Goal: Task Accomplishment & Management: Manage account settings

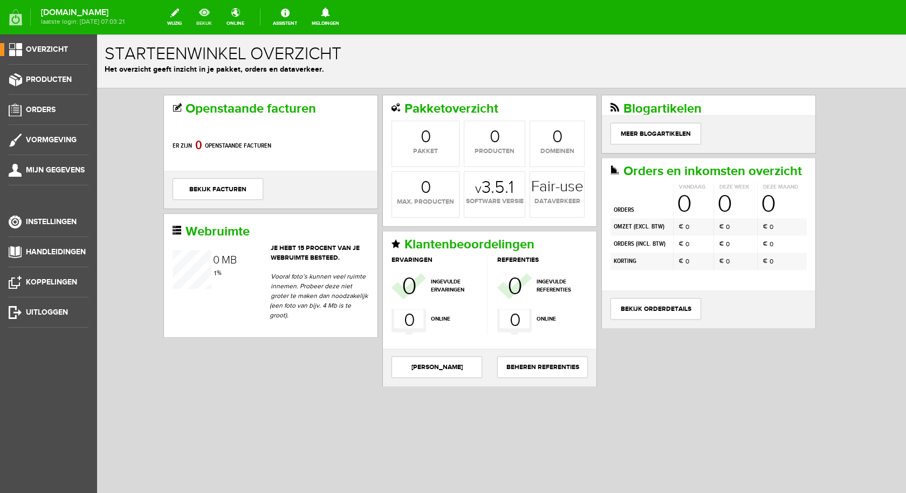
click at [208, 16] on link "bekijk" at bounding box center [204, 17] width 29 height 24
click at [46, 74] on link "Producten" at bounding box center [44, 79] width 88 height 13
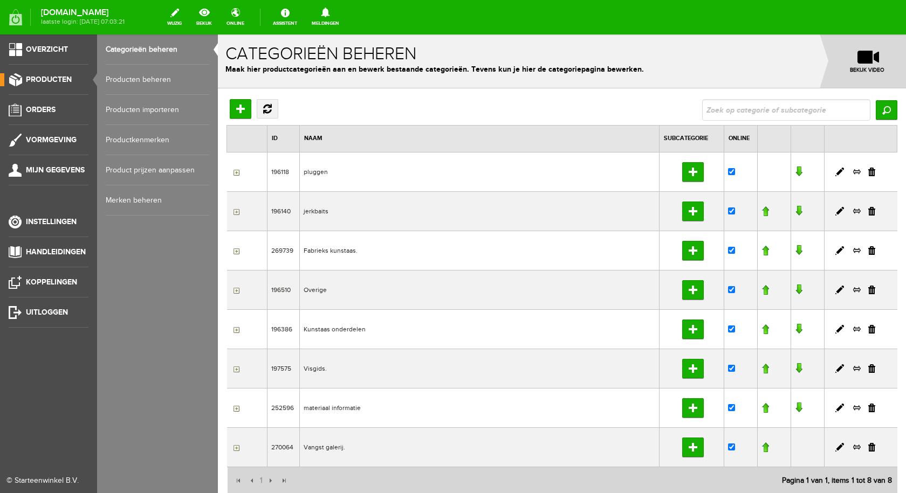
click at [138, 79] on link "Producten beheren" at bounding box center [158, 80] width 104 height 30
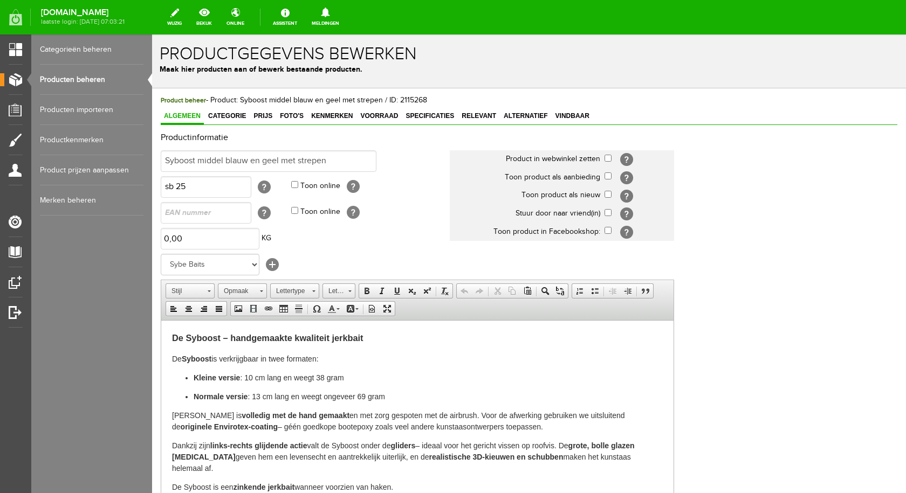
paste input "Syboost middel blauw en geel met strepen"
type input "Syboost middel blauw en geel met strepen"
click input "checkbox"
checkbox input "false"
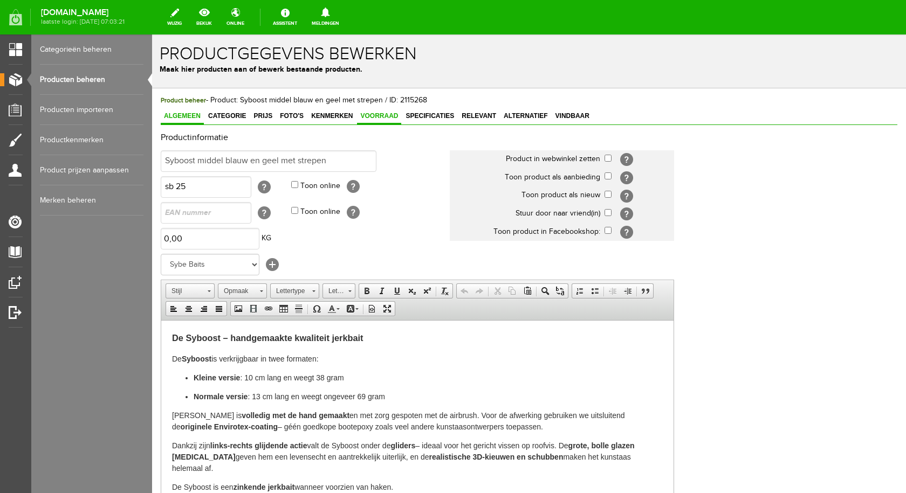
click at [396, 119] on span "Voorraad" at bounding box center [379, 116] width 44 height 8
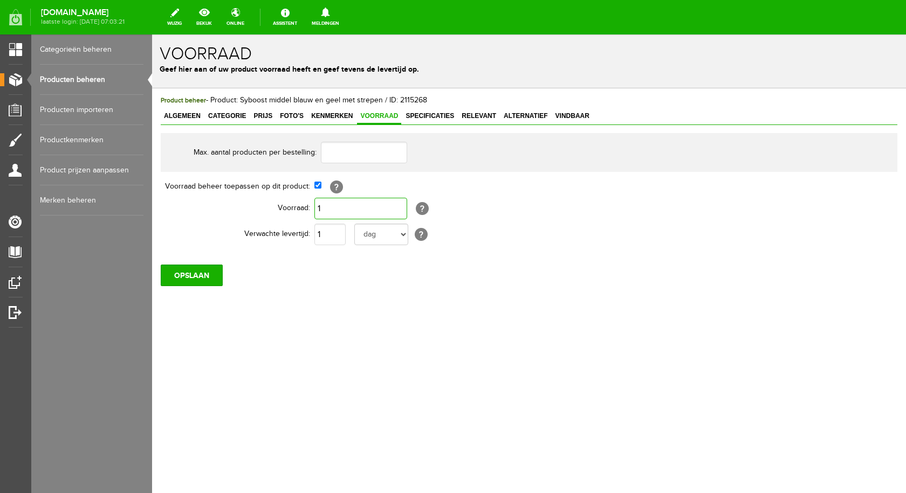
click at [344, 209] on input "1" at bounding box center [360, 209] width 93 height 22
click td "Syboost middel blauw en geel met strepen"
type input "0"
click at [194, 278] on input "OPSLAAN" at bounding box center [192, 276] width 62 height 22
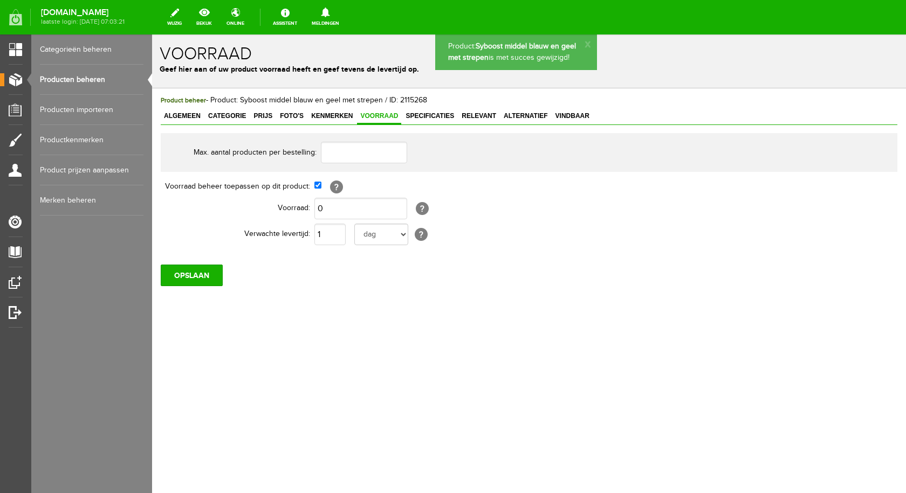
click at [186, 115] on span "Algemeen" at bounding box center [182, 116] width 43 height 8
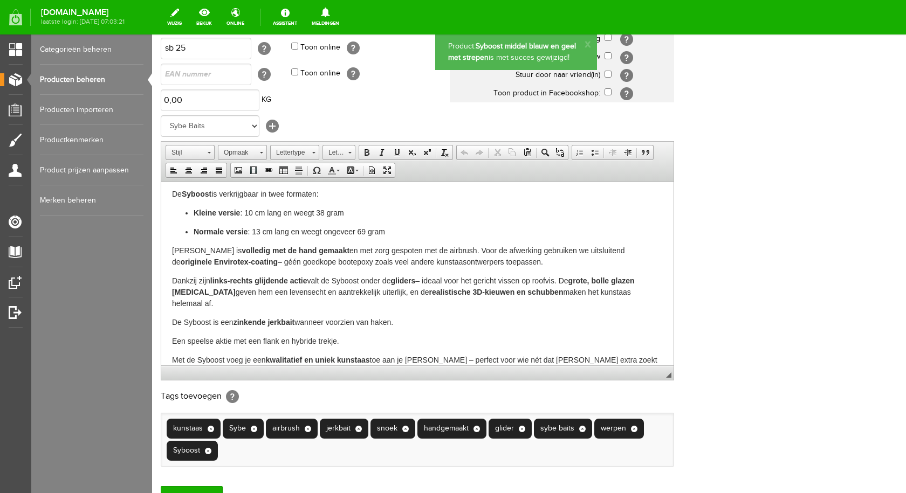
scroll to position [216, 0]
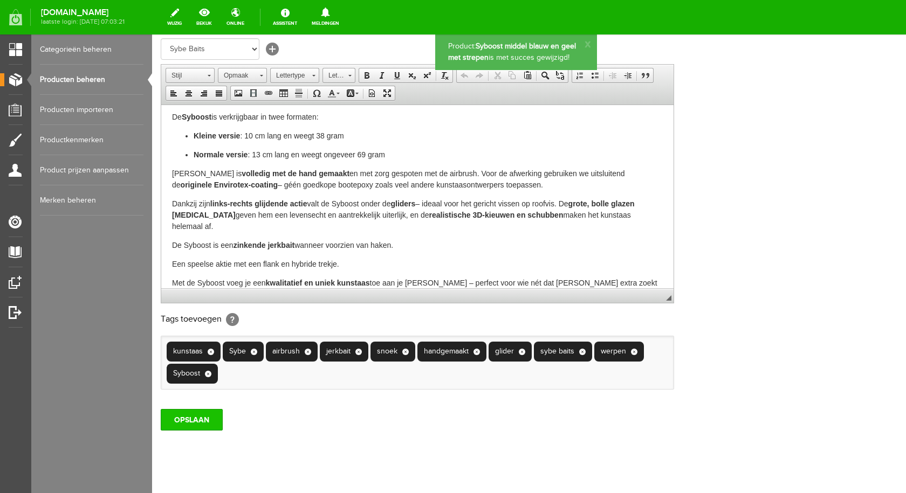
click at [195, 421] on input "OPSLAAN" at bounding box center [192, 420] width 62 height 22
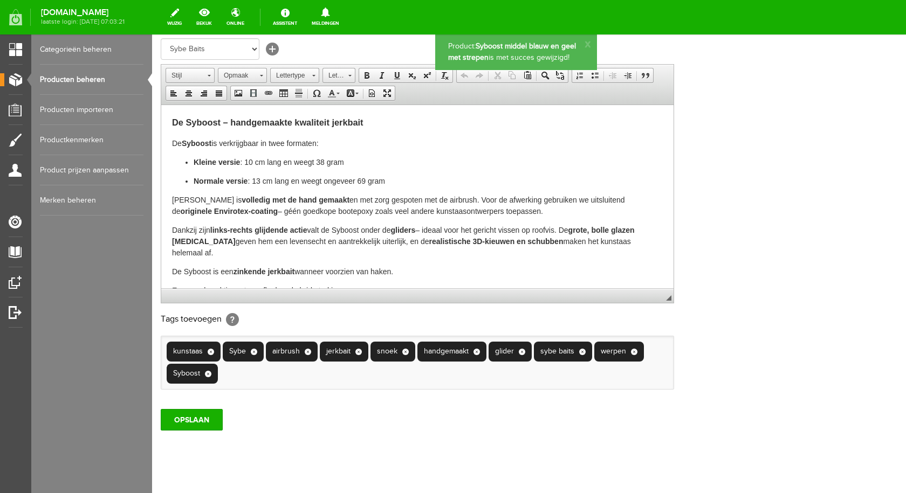
scroll to position [0, 0]
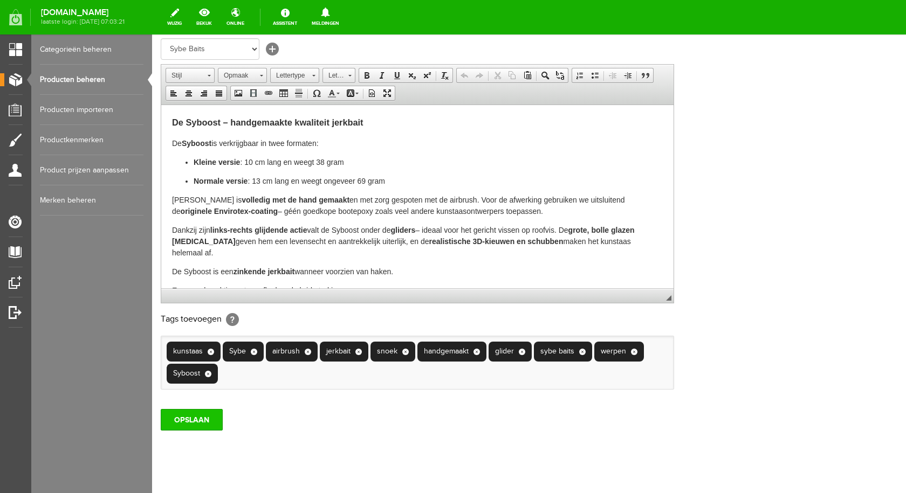
click at [187, 420] on input "OPSLAAN" at bounding box center [192, 420] width 62 height 22
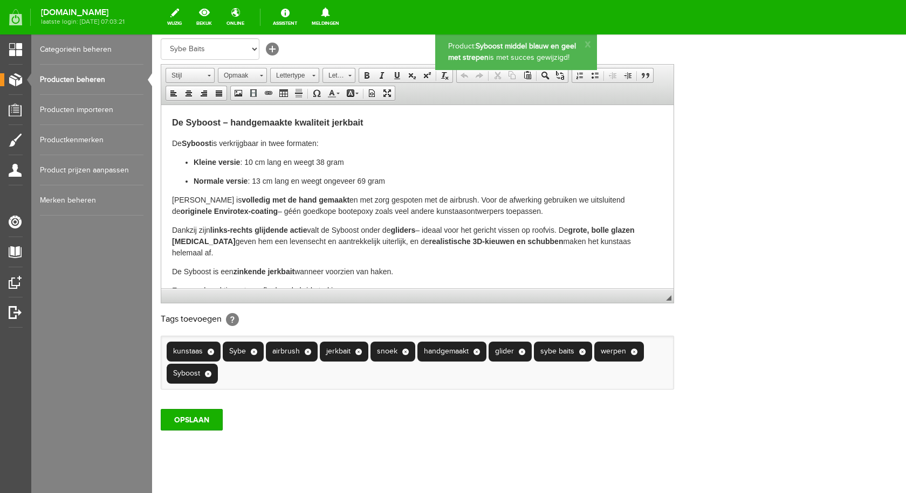
click at [84, 77] on link "Producten beheren" at bounding box center [92, 80] width 104 height 30
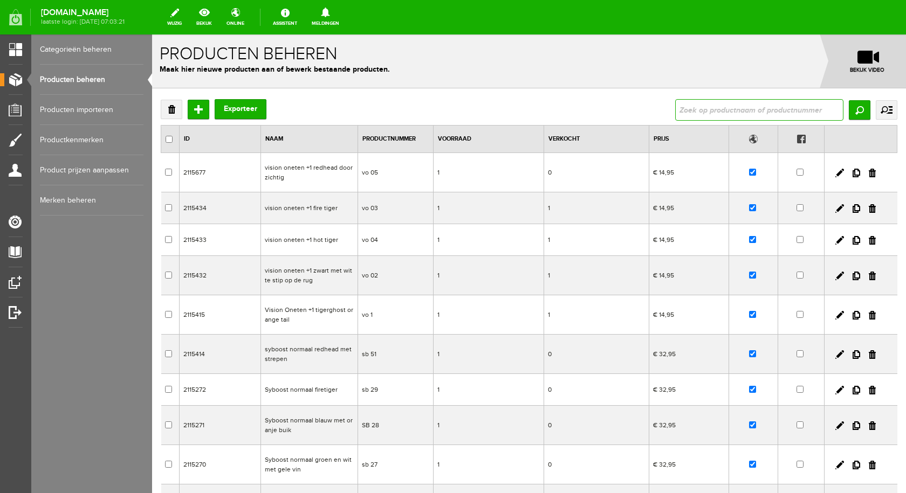
click at [686, 107] on input "text" at bounding box center [759, 110] width 168 height 22
paste input "De Spok zilveren schubben en groene strepen"
type input "De Spok zilveren schubben en groene strepen"
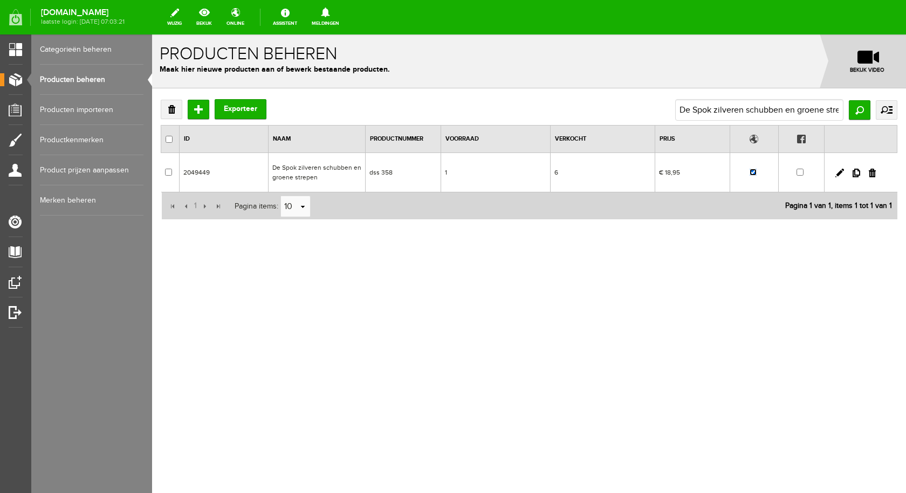
click at [754, 174] on input "checkbox" at bounding box center [752, 172] width 7 height 7
checkbox input "false"
click at [318, 167] on td "De Spok zilveren schubben en groene strepen" at bounding box center [316, 172] width 97 height 39
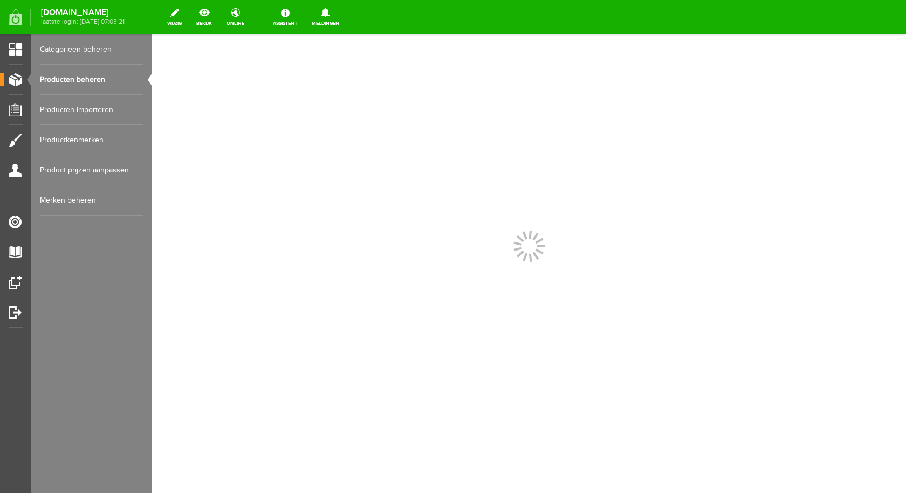
scroll to position [0, 0]
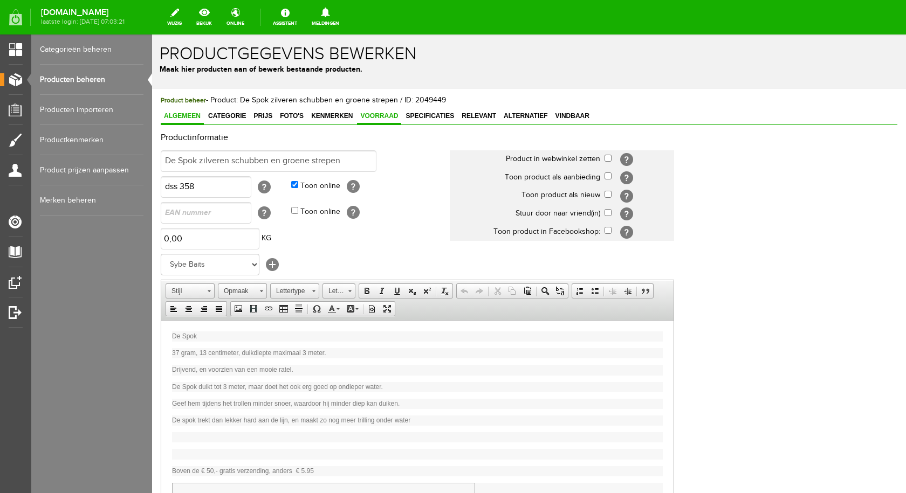
click at [368, 112] on link "Voorraad" at bounding box center [379, 117] width 44 height 16
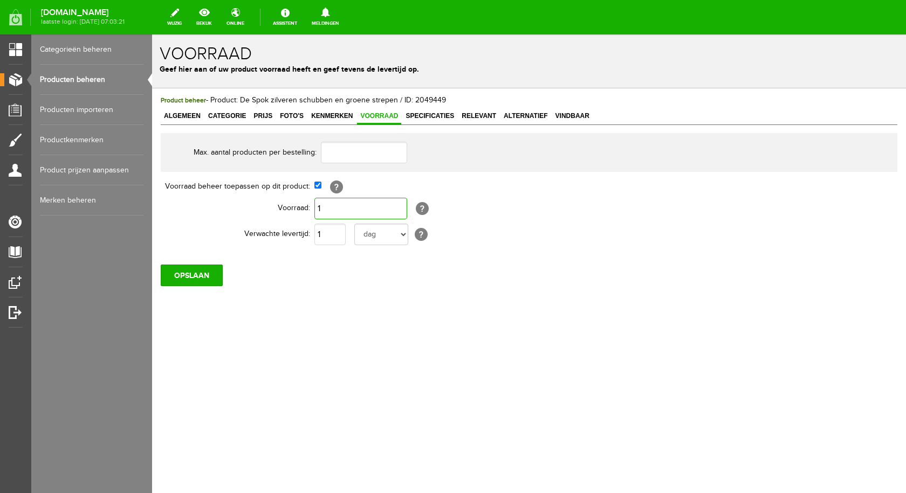
click at [329, 206] on input "1" at bounding box center [360, 209] width 93 height 22
type input "0"
click at [178, 278] on input "OPSLAAN" at bounding box center [192, 276] width 62 height 22
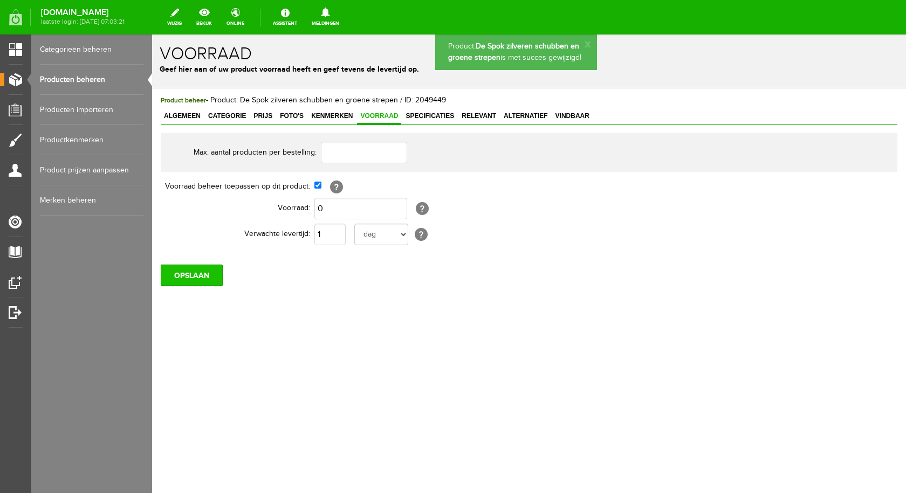
click at [175, 273] on input "OPSLAAN" at bounding box center [192, 276] width 62 height 22
click at [93, 77] on link "Producten beheren" at bounding box center [92, 80] width 104 height 30
